Goal: Task Accomplishment & Management: Use online tool/utility

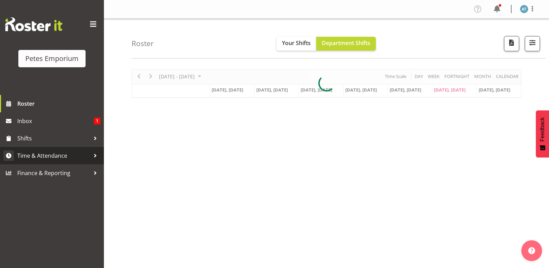
click at [67, 155] on span "Time & Attendance" at bounding box center [53, 155] width 73 height 10
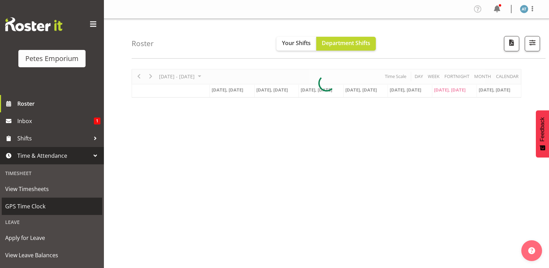
click at [64, 200] on link "GPS Time Clock" at bounding box center [52, 206] width 100 height 17
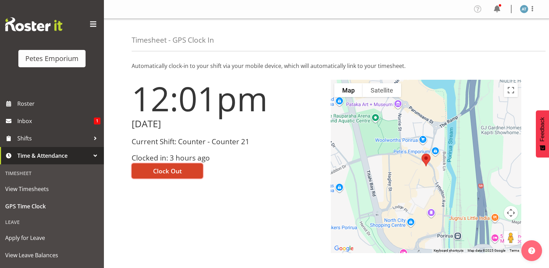
click at [179, 164] on button "Clock Out" at bounding box center [167, 170] width 71 height 15
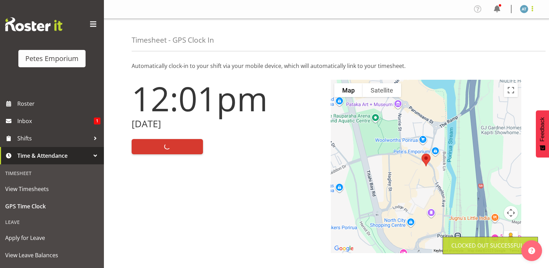
click at [534, 7] on span at bounding box center [532, 9] width 8 height 8
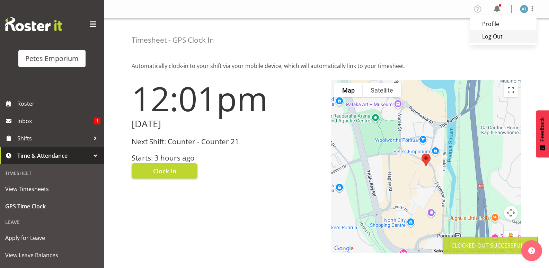
click at [520, 39] on link "Log Out" at bounding box center [503, 36] width 67 height 12
